Goal: Communication & Community: Answer question/provide support

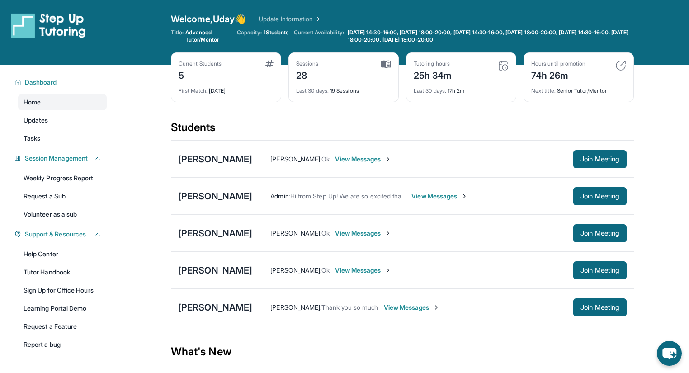
click at [423, 199] on span "View Messages" at bounding box center [439, 196] width 57 height 9
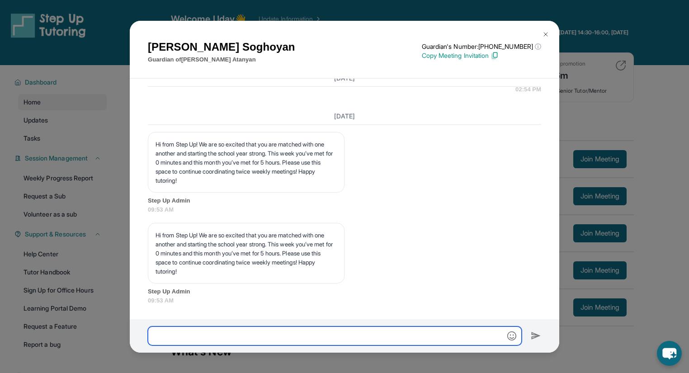
drag, startPoint x: 292, startPoint y: 334, endPoint x: 292, endPoint y: 324, distance: 10.4
click at [293, 334] on input "text" at bounding box center [335, 335] width 374 height 19
type input "**********"
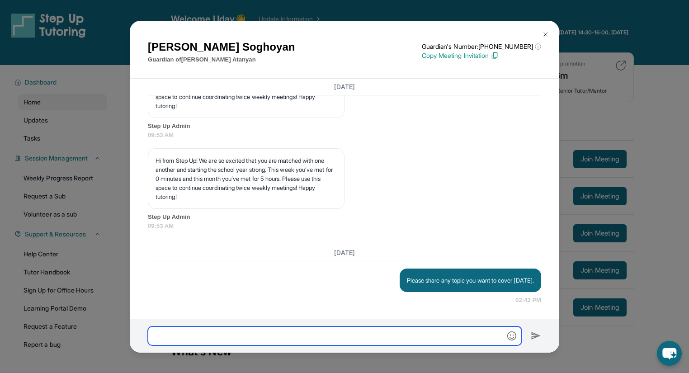
scroll to position [7160, 0]
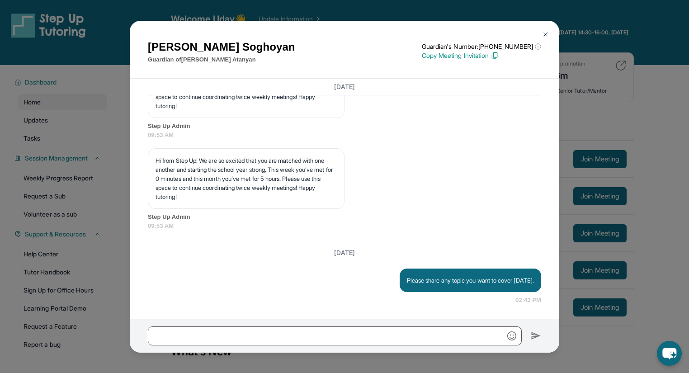
click at [548, 33] on img at bounding box center [545, 34] width 7 height 7
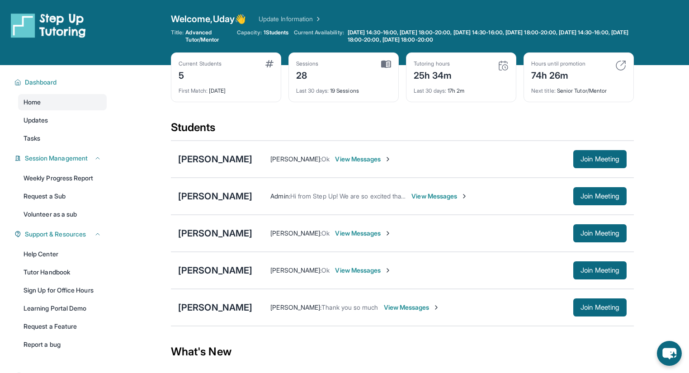
click at [336, 235] on span "View Messages" at bounding box center [363, 233] width 57 height 9
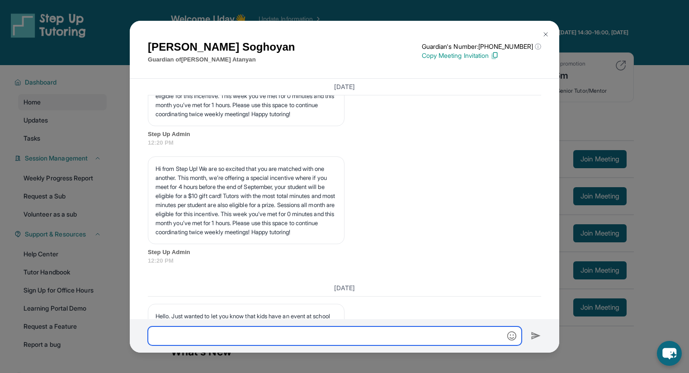
click at [296, 335] on input "text" at bounding box center [335, 335] width 374 height 19
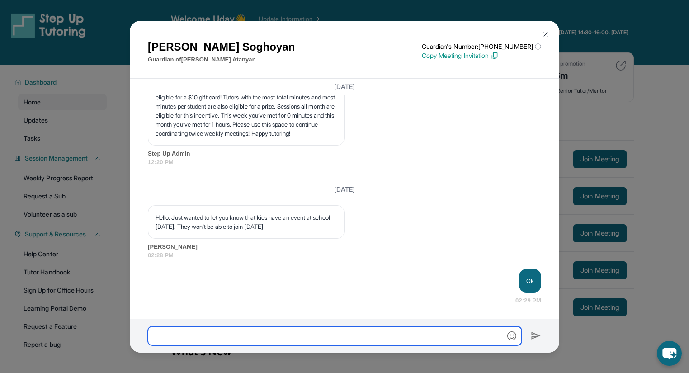
scroll to position [4233, 0]
paste input "**********"
type input "**********"
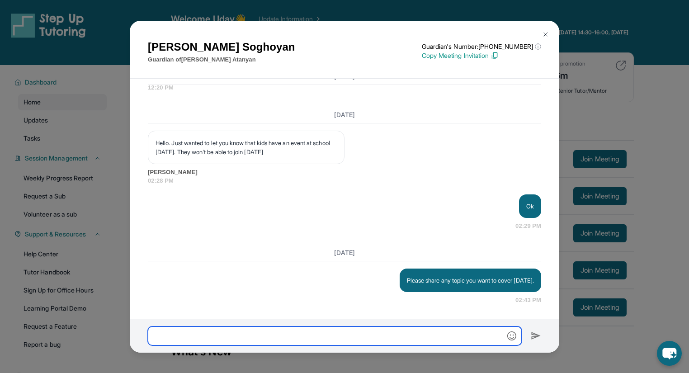
scroll to position [4307, 0]
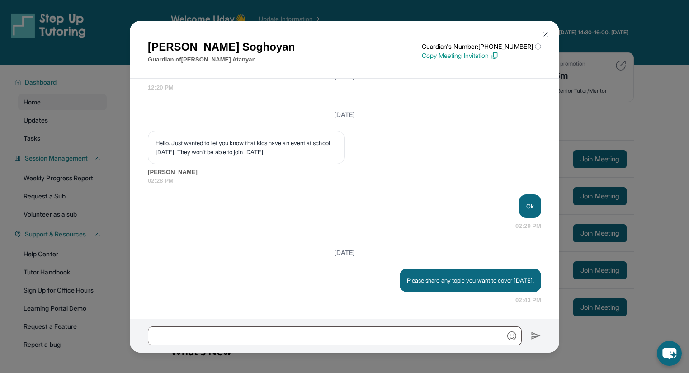
click at [541, 31] on button at bounding box center [546, 34] width 18 height 18
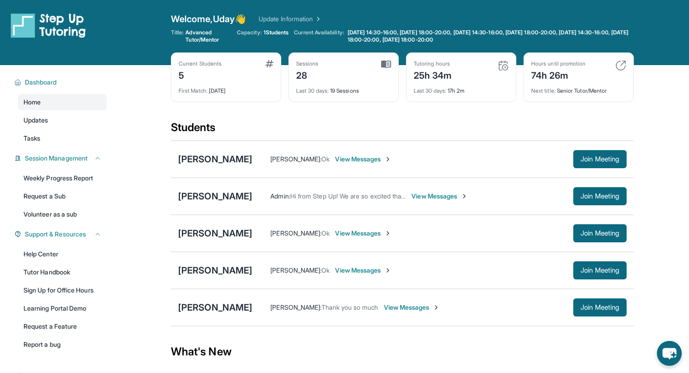
click at [344, 156] on span "View Messages" at bounding box center [363, 159] width 57 height 9
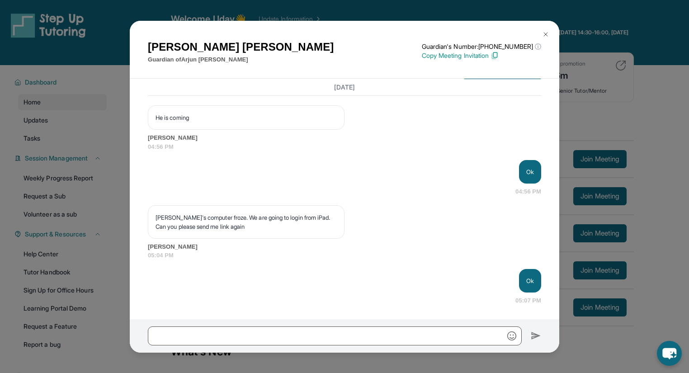
scroll to position [12166, 0]
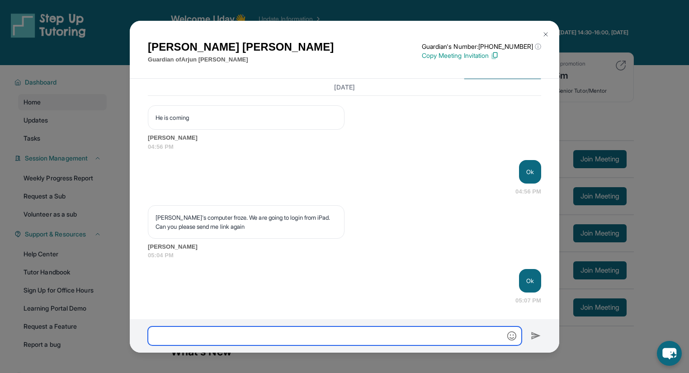
click at [214, 332] on input "text" at bounding box center [335, 335] width 374 height 19
paste input "**********"
type input "**********"
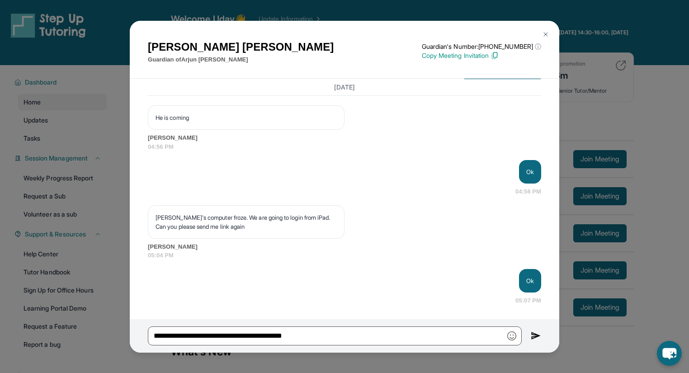
click at [539, 335] on img at bounding box center [536, 335] width 10 height 11
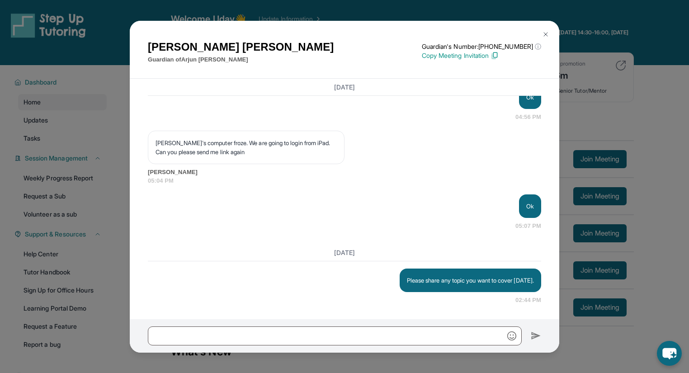
scroll to position [12240, 0]
click at [547, 33] on img at bounding box center [545, 34] width 7 height 7
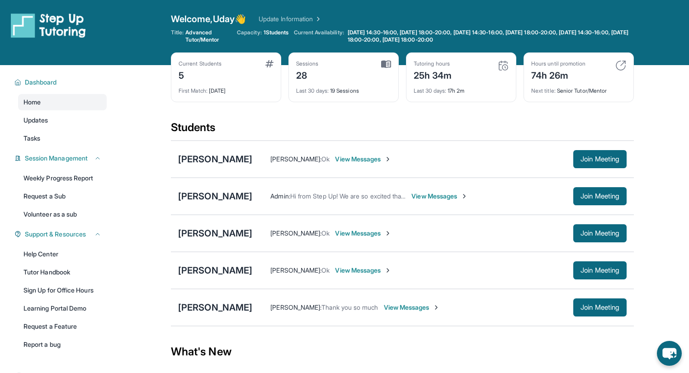
click at [408, 309] on span "View Messages" at bounding box center [412, 307] width 57 height 9
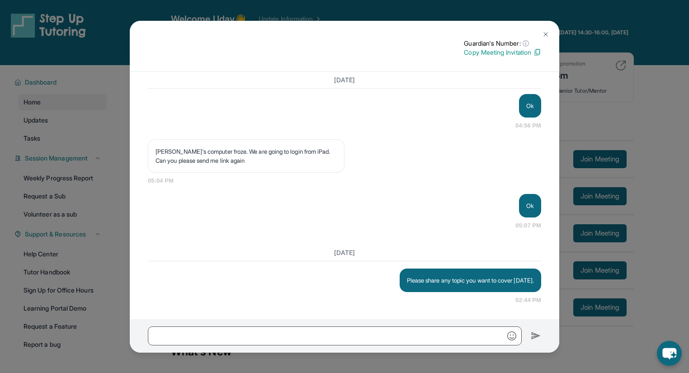
scroll to position [11651, 0]
click at [547, 34] on img at bounding box center [545, 34] width 7 height 7
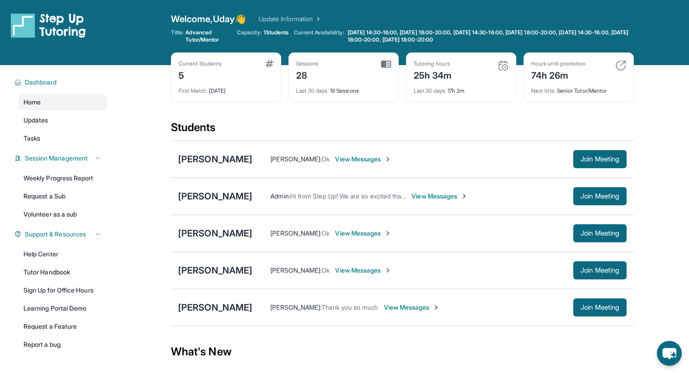
click at [399, 306] on span "View Messages" at bounding box center [412, 307] width 57 height 9
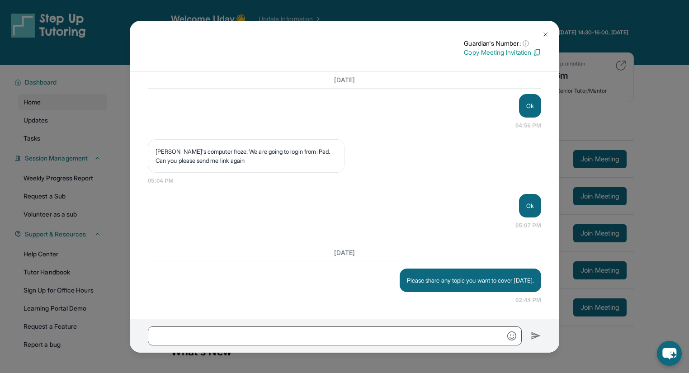
scroll to position [11470, 0]
click at [549, 33] on button at bounding box center [546, 34] width 18 height 18
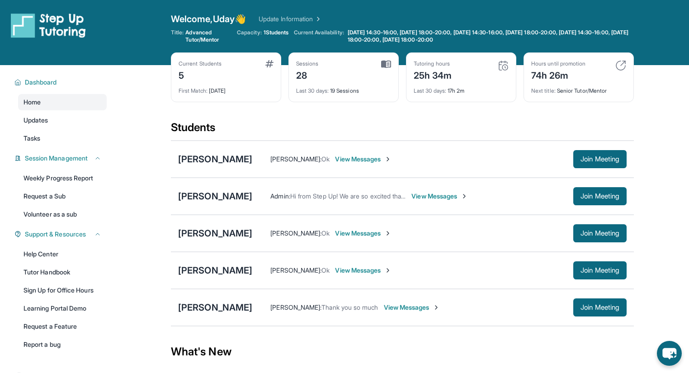
scroll to position [75, 0]
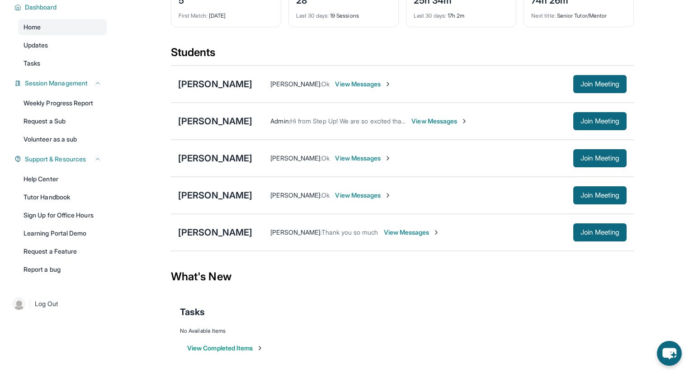
click at [343, 88] on span "View Messages" at bounding box center [363, 84] width 57 height 9
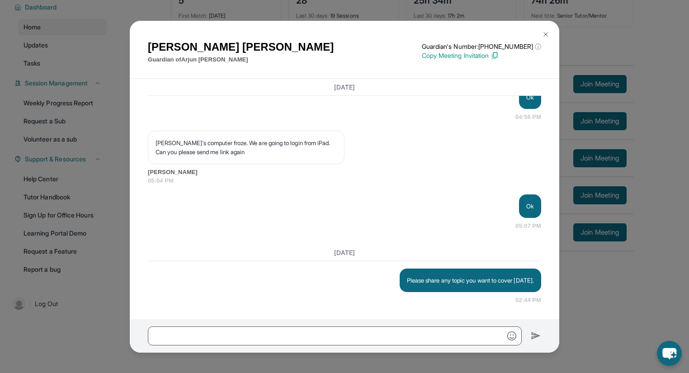
scroll to position [12240, 0]
click at [545, 32] on img at bounding box center [545, 34] width 7 height 7
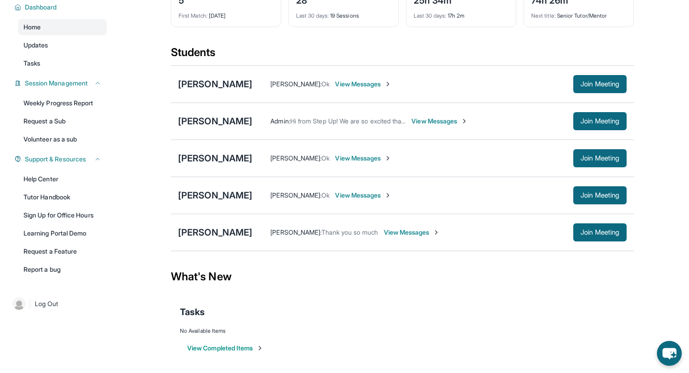
click at [405, 231] on span "View Messages" at bounding box center [412, 232] width 57 height 9
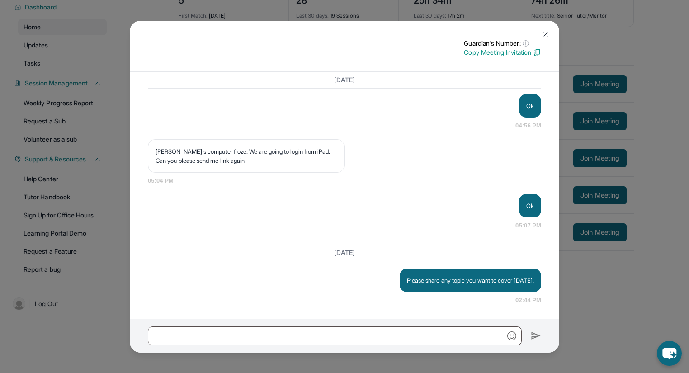
scroll to position [11543, 0]
click at [544, 35] on img at bounding box center [545, 34] width 7 height 7
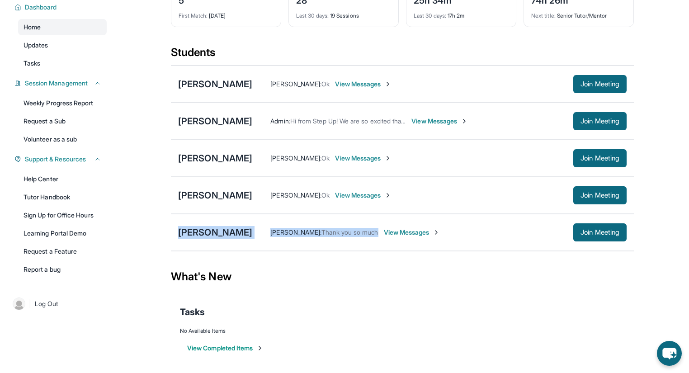
drag, startPoint x: 174, startPoint y: 233, endPoint x: 377, endPoint y: 236, distance: 203.0
click at [377, 236] on div "[PERSON_NAME] [PERSON_NAME] : Thank you so much View Messages Join Meeting" at bounding box center [402, 232] width 463 height 37
click at [340, 233] on span "Thank you so much" at bounding box center [349, 232] width 57 height 8
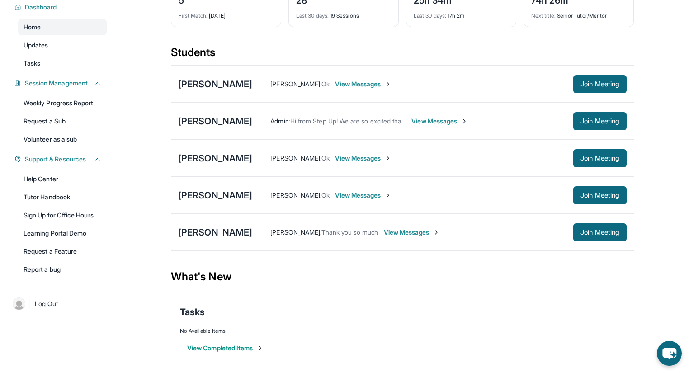
click at [318, 238] on div "[PERSON_NAME] : Thank you so much View Messages Join Meeting" at bounding box center [439, 232] width 374 height 18
click at [302, 234] on span "[PERSON_NAME] :" at bounding box center [295, 232] width 51 height 8
click at [610, 121] on span "Join Meeting" at bounding box center [599, 120] width 39 height 5
click at [443, 123] on span "View Messages" at bounding box center [439, 121] width 57 height 9
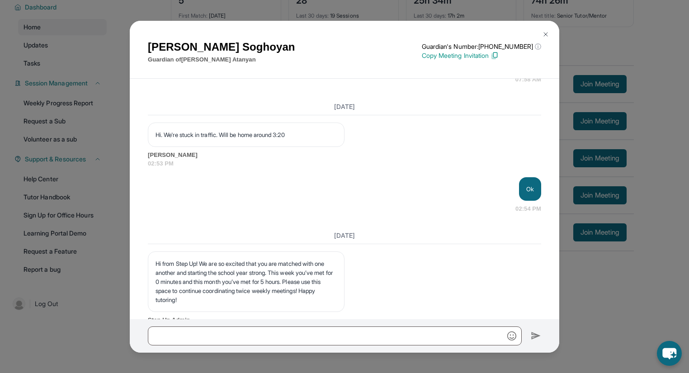
scroll to position [6799, 0]
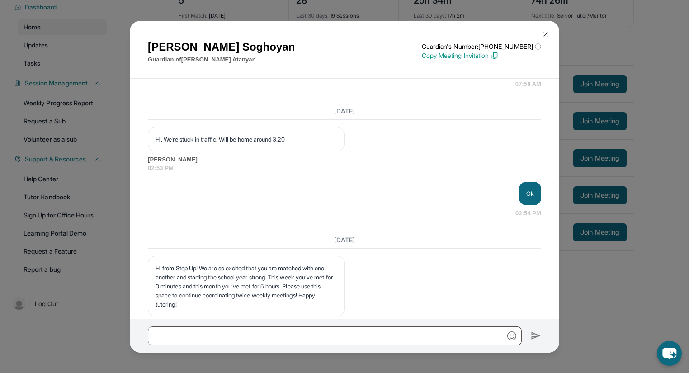
click at [550, 34] on button at bounding box center [546, 34] width 18 height 18
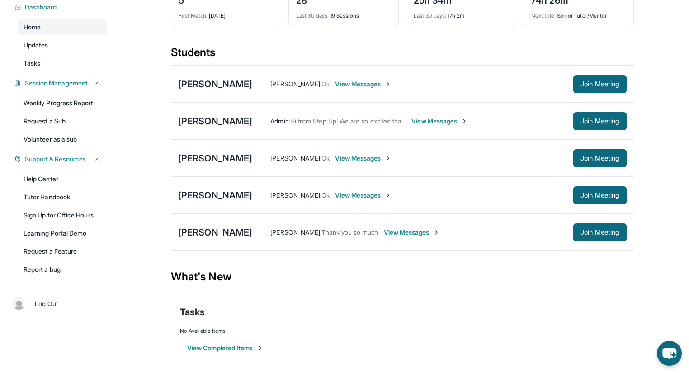
click at [335, 157] on span "View Messages" at bounding box center [363, 158] width 57 height 9
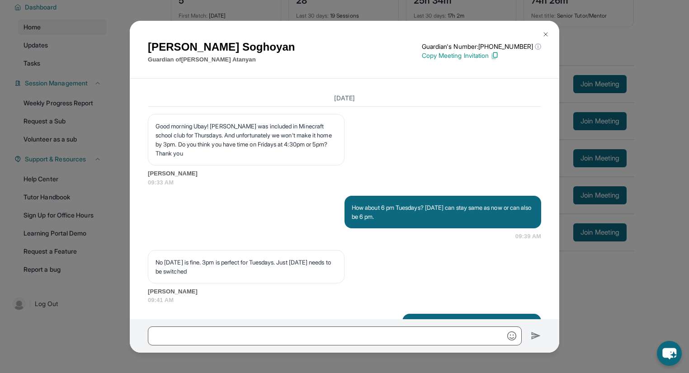
scroll to position [2282, 0]
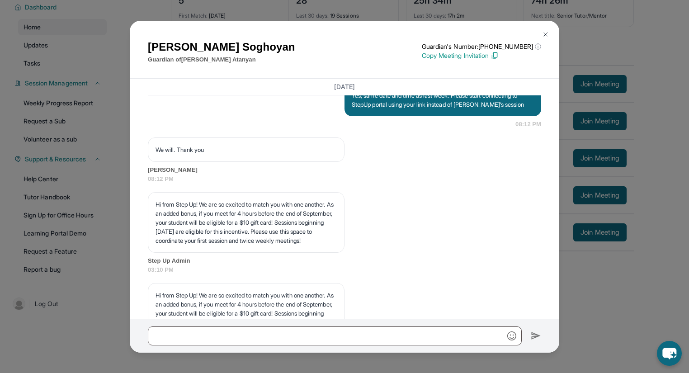
click at [542, 34] on img at bounding box center [545, 34] width 7 height 7
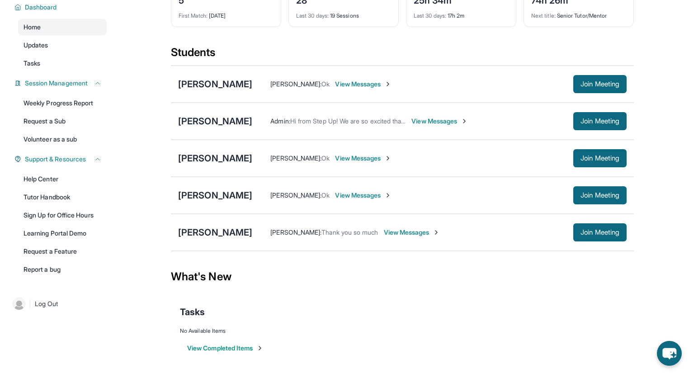
click at [437, 123] on span "View Messages" at bounding box center [439, 121] width 57 height 9
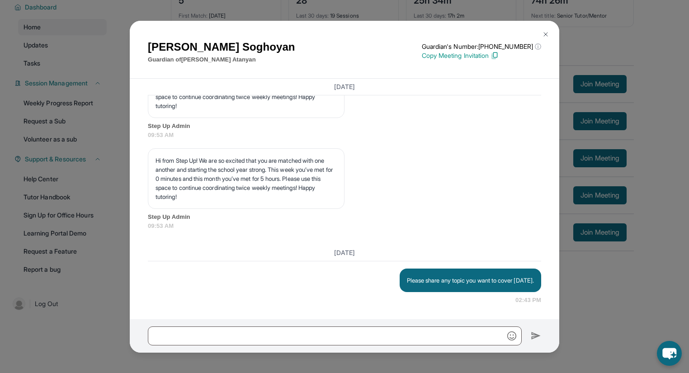
scroll to position [7160, 0]
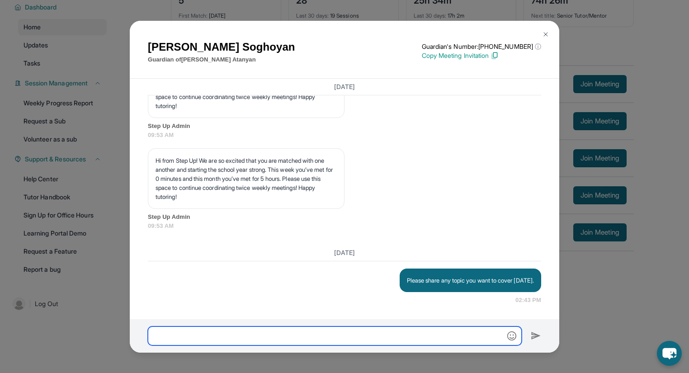
click at [228, 339] on input "text" at bounding box center [335, 335] width 374 height 19
type input "**********"
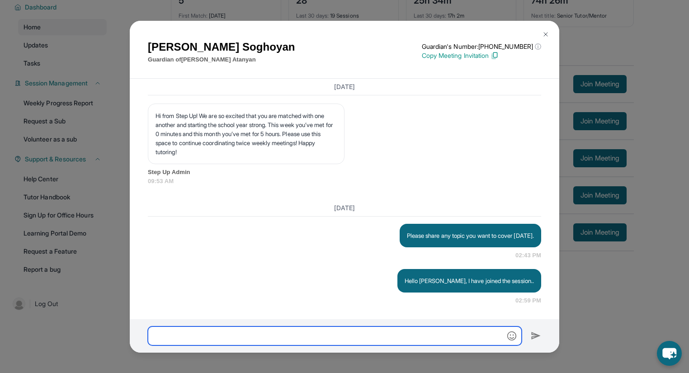
scroll to position [7206, 0]
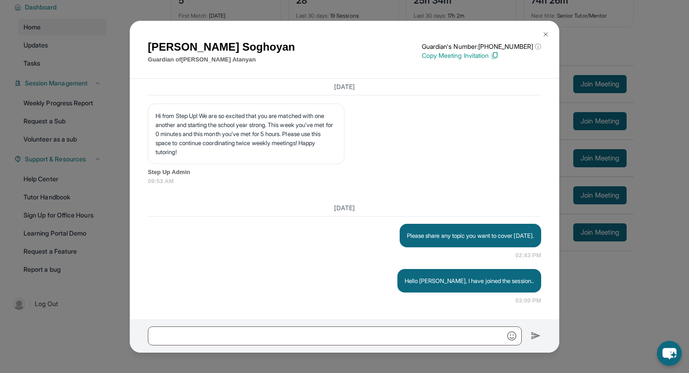
click at [545, 34] on img at bounding box center [545, 34] width 7 height 7
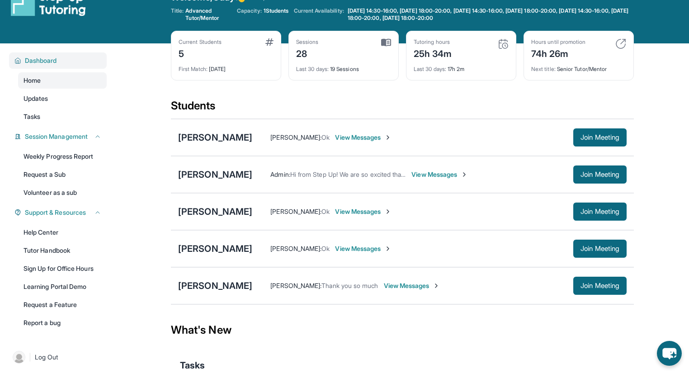
scroll to position [0, 0]
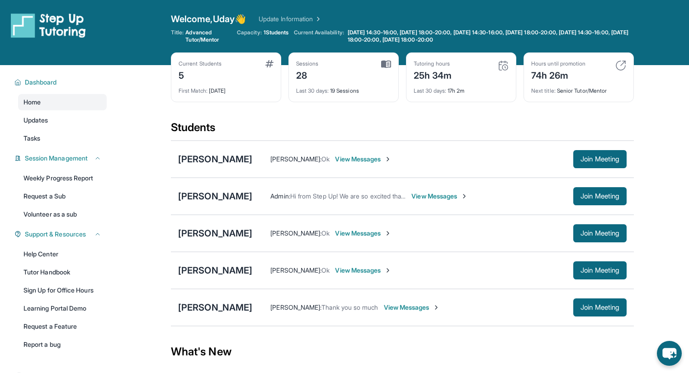
click at [416, 193] on span "View Messages" at bounding box center [439, 196] width 57 height 9
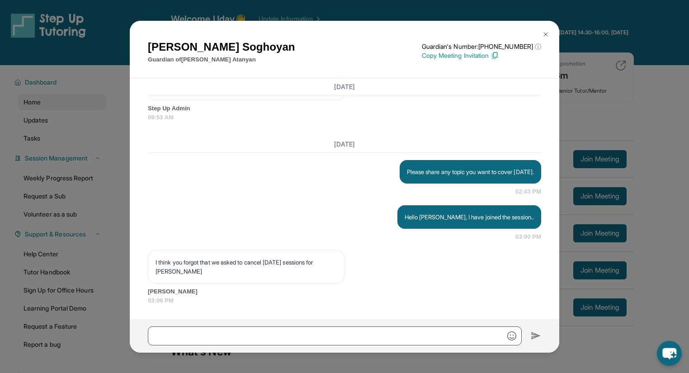
scroll to position [7269, 0]
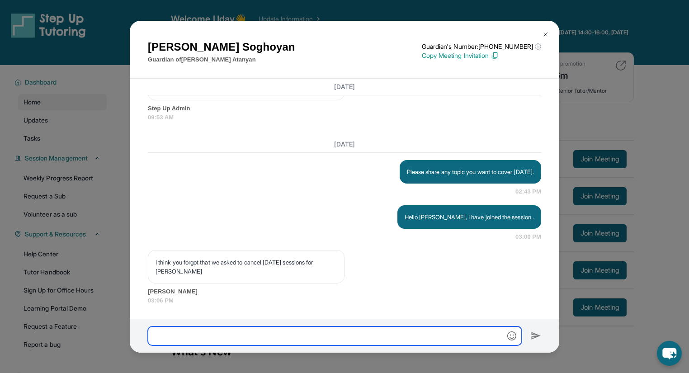
click at [261, 338] on input "text" at bounding box center [335, 335] width 374 height 19
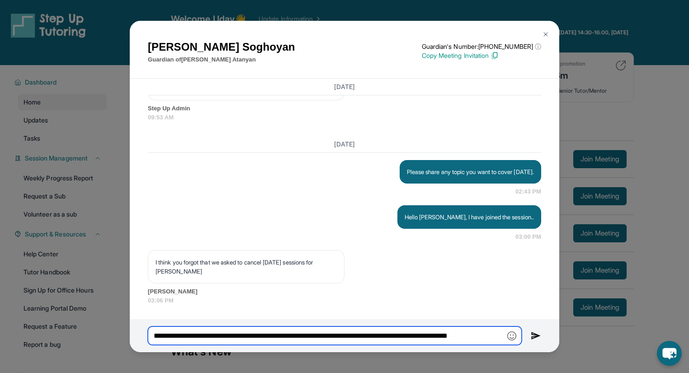
type input "**********"
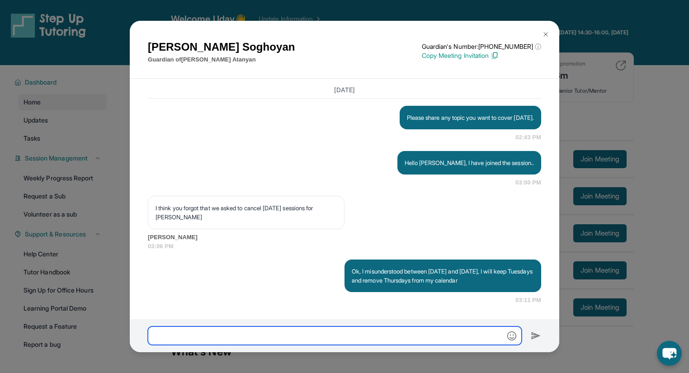
scroll to position [7323, 0]
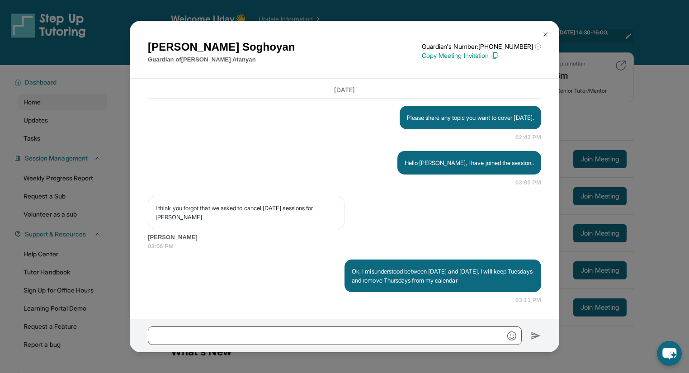
click at [546, 36] on img at bounding box center [545, 34] width 7 height 7
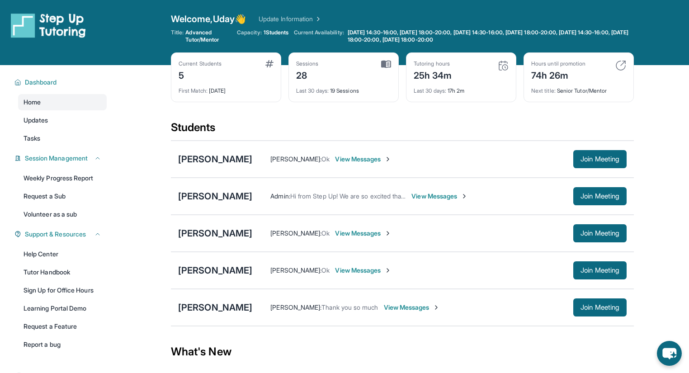
click at [424, 192] on span "View Messages" at bounding box center [439, 196] width 57 height 9
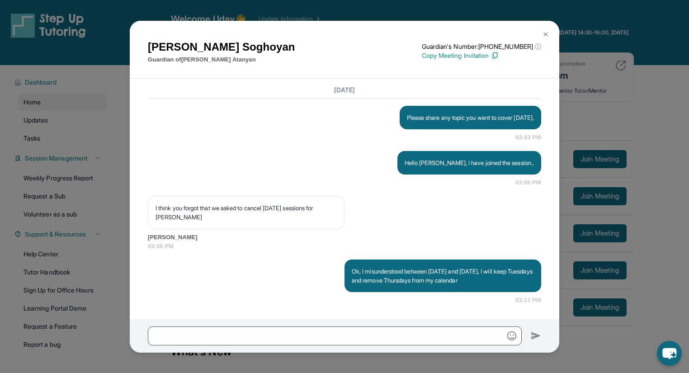
click at [543, 28] on button at bounding box center [546, 34] width 18 height 18
